Goal: Check status: Check status

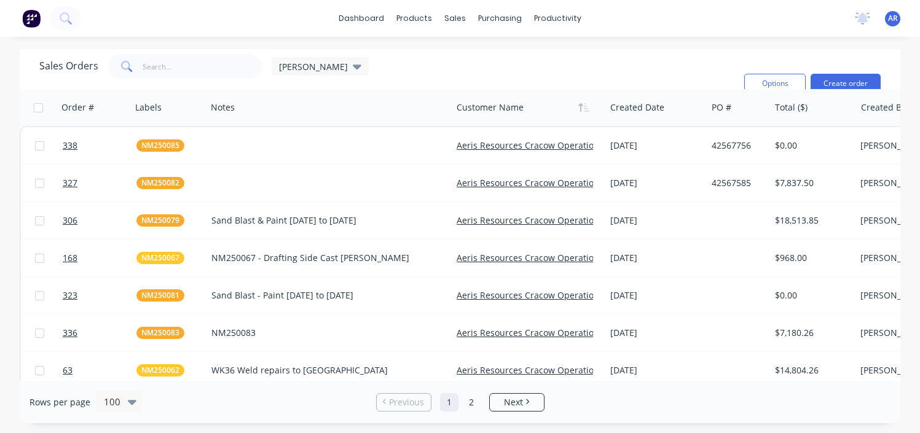
click at [179, 16] on div "dashboard products sales purchasing productivity dashboard products Product Cat…" at bounding box center [460, 18] width 920 height 37
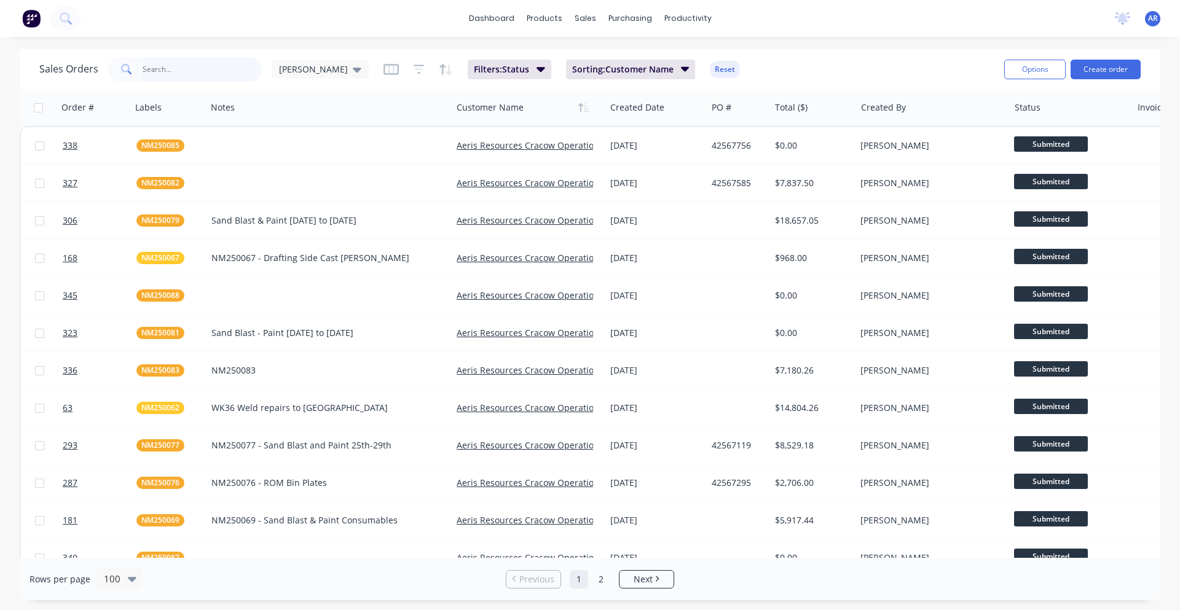
click at [202, 67] on input "text" at bounding box center [203, 69] width 120 height 25
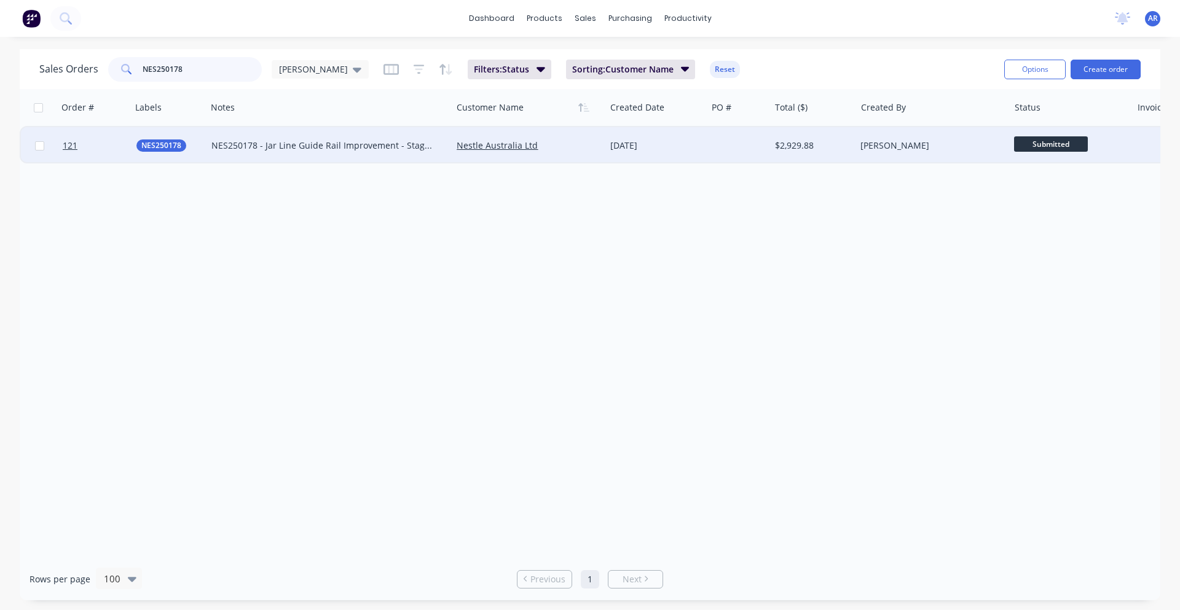
type input "NES250178"
click at [243, 146] on div "NES250178 - Jar Line Guide Rail Improvement - Stage 2" at bounding box center [323, 145] width 224 height 12
click at [315, 239] on div "Order # Labels Notes Customer Name Created Date PO # Total ($) Created By Statu…" at bounding box center [590, 323] width 1141 height 469
click at [576, 135] on div "Nestle Australia Ltd" at bounding box center [528, 145] width 153 height 37
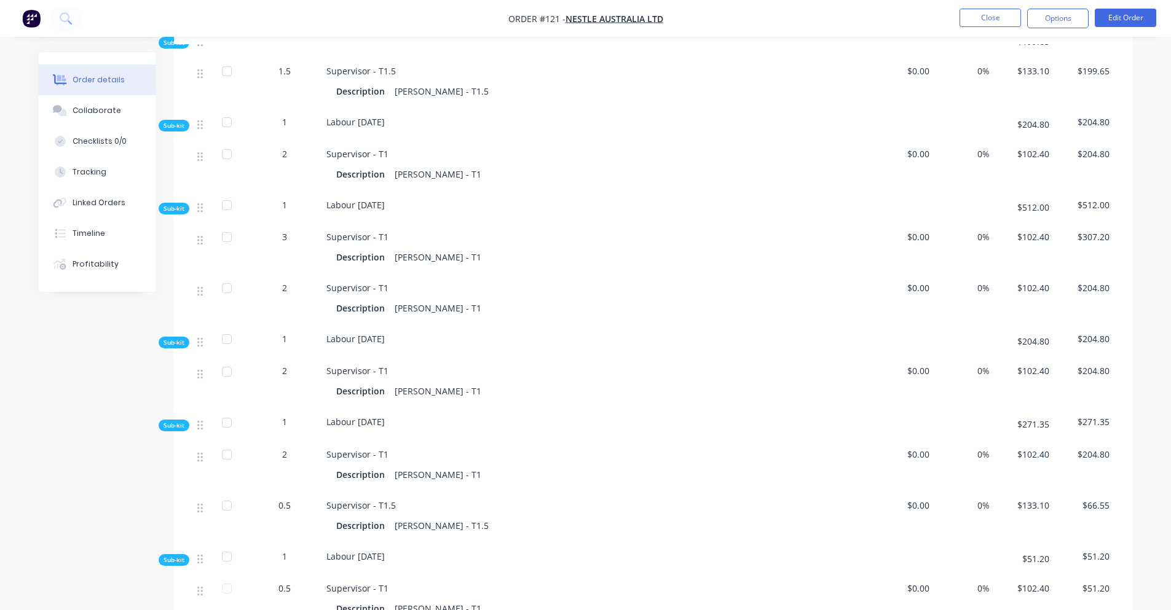
scroll to position [1418, 0]
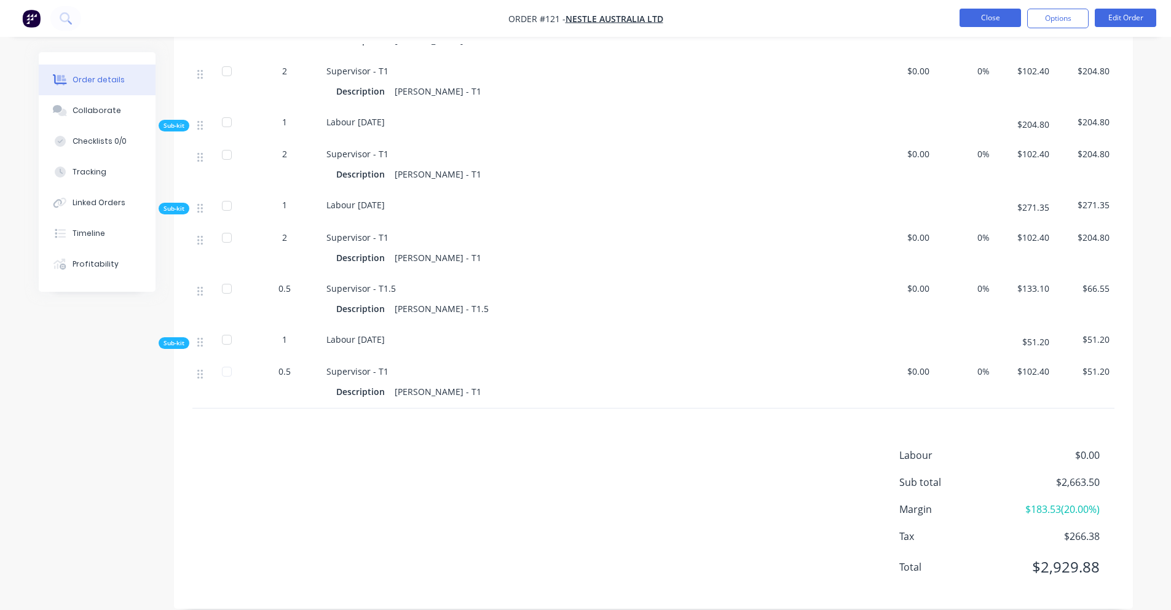
click at [967, 19] on button "Close" at bounding box center [989, 18] width 61 height 18
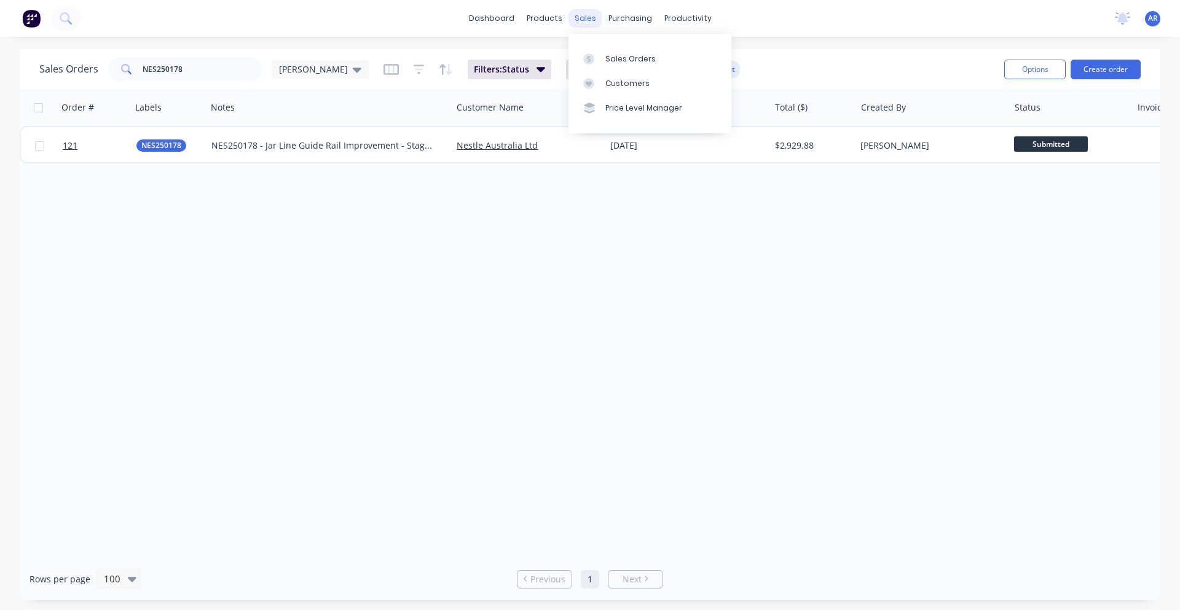
click at [571, 19] on div "sales" at bounding box center [585, 18] width 34 height 18
click at [620, 63] on div "Sales Orders" at bounding box center [630, 58] width 50 height 11
click at [198, 67] on input "NES250178" at bounding box center [203, 69] width 120 height 25
type input "N"
